Goal: Task Accomplishment & Management: Use online tool/utility

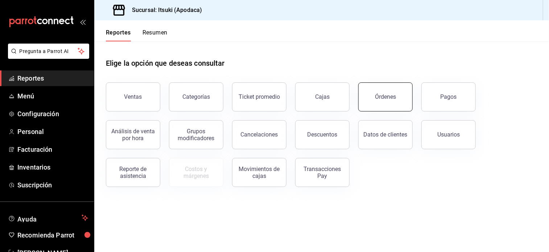
click at [375, 95] on div "Órdenes" at bounding box center [385, 96] width 21 height 7
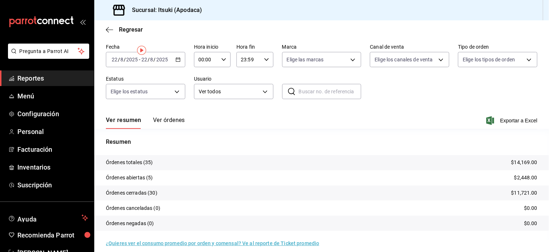
scroll to position [33, 0]
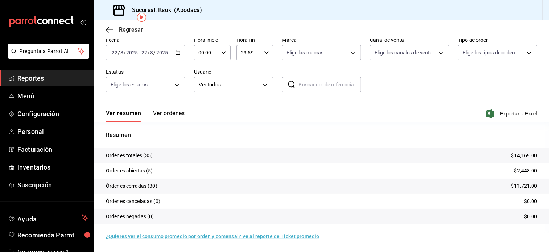
click at [134, 26] on span "Regresar" at bounding box center [131, 29] width 24 height 7
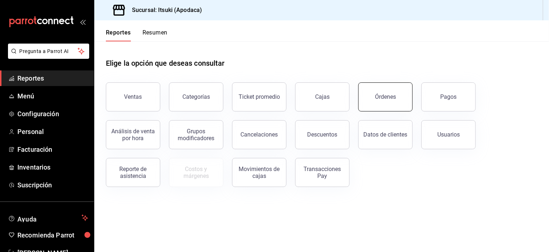
click at [371, 98] on button "Órdenes" at bounding box center [385, 96] width 54 height 29
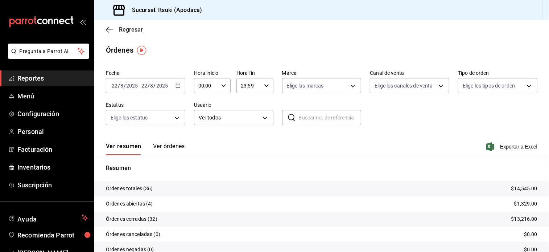
click at [125, 31] on span "Regresar" at bounding box center [131, 29] width 24 height 7
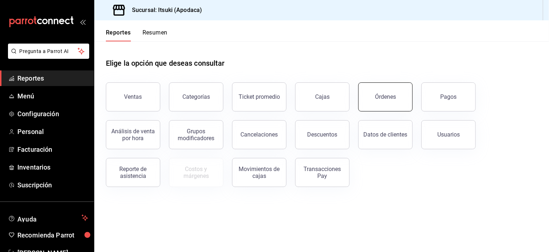
click at [386, 96] on div "Órdenes" at bounding box center [385, 96] width 21 height 7
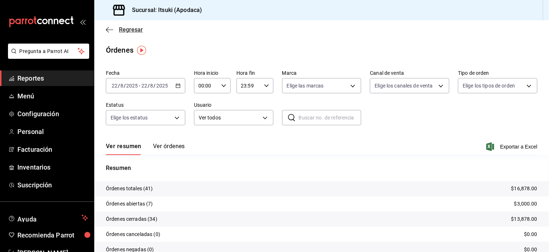
click at [132, 28] on span "Regresar" at bounding box center [131, 29] width 24 height 7
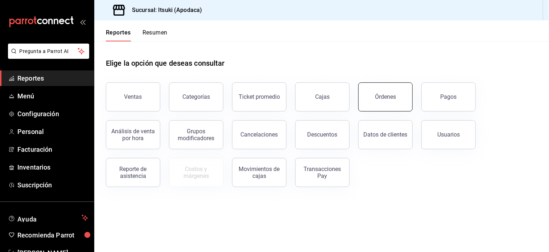
click at [379, 87] on button "Órdenes" at bounding box center [385, 96] width 54 height 29
